Goal: Find specific page/section: Find specific page/section

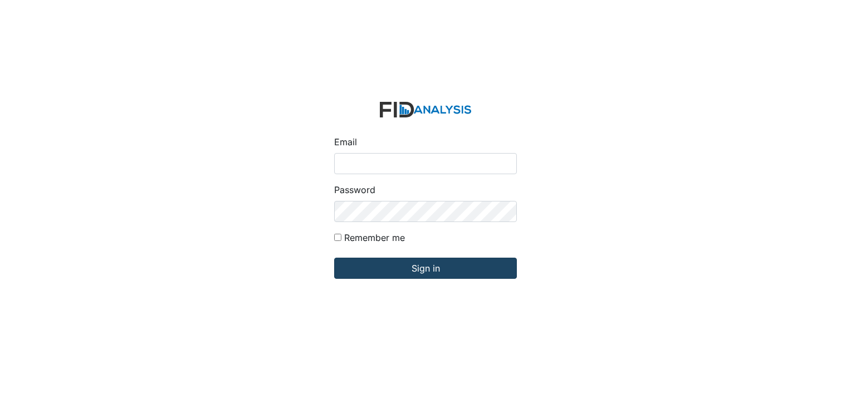
type input "[PERSON_NAME][EMAIL_ADDRESS][DOMAIN_NAME]"
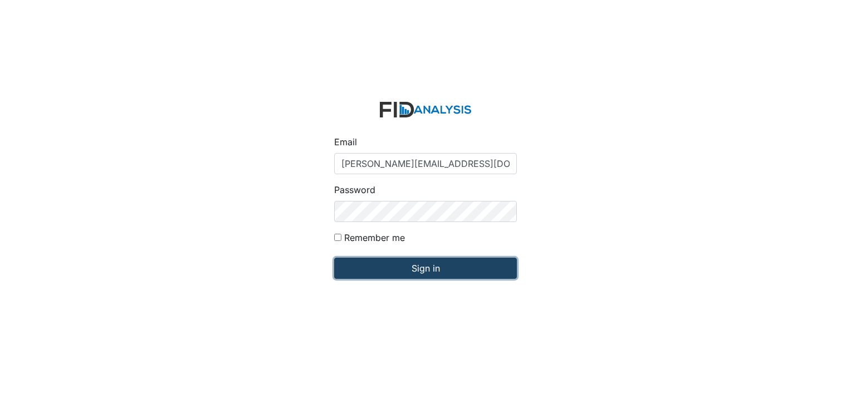
click at [451, 269] on input "Sign in" at bounding box center [425, 268] width 183 height 21
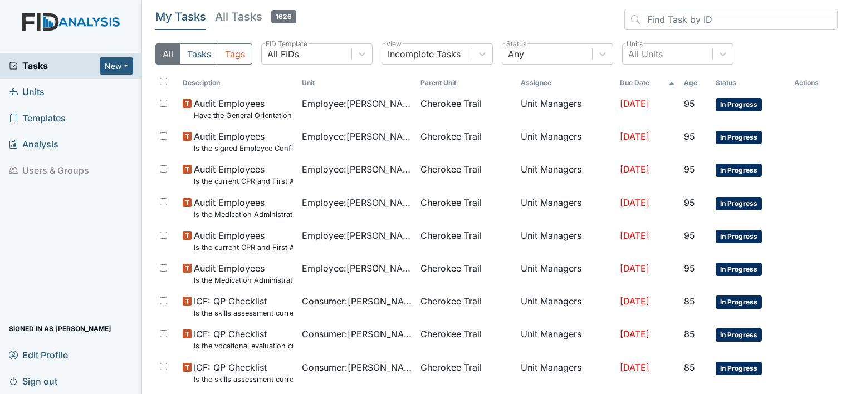
click at [46, 96] on link "Units" at bounding box center [71, 92] width 142 height 26
